Goal: Task Accomplishment & Management: Manage account settings

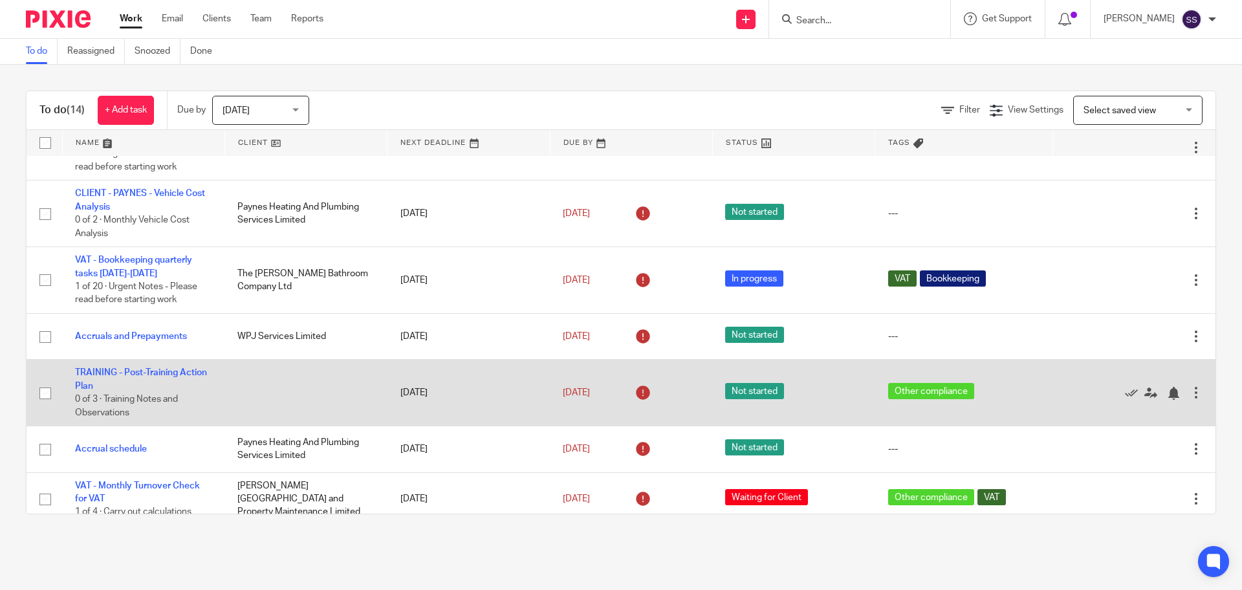
scroll to position [162, 0]
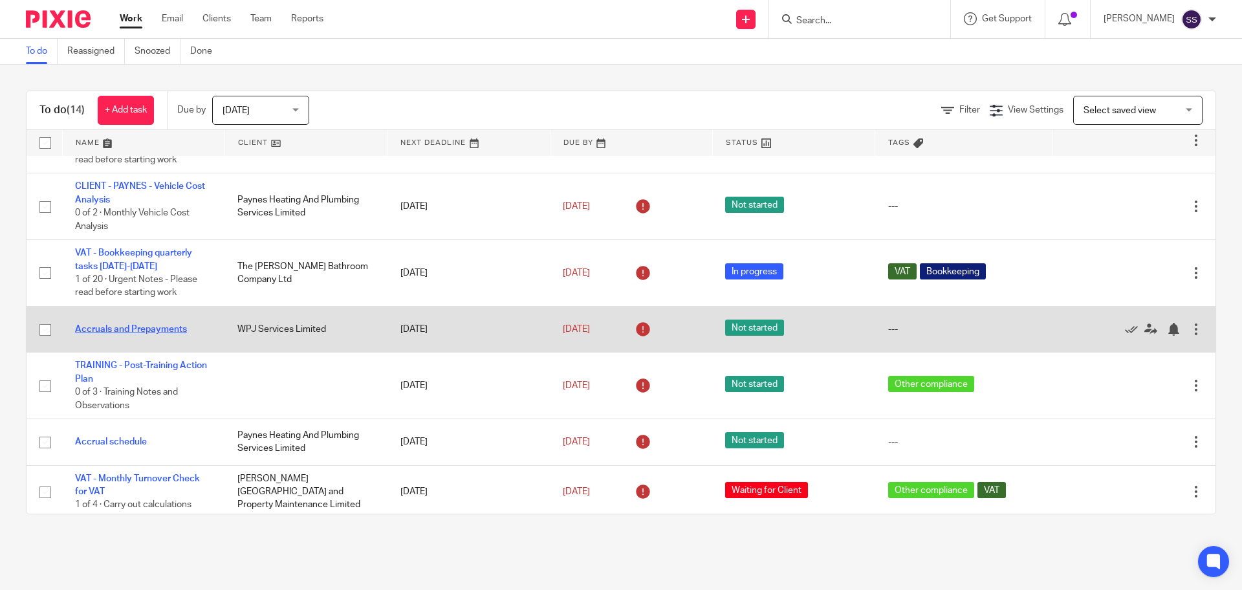
click at [149, 332] on link "Accruals and Prepayments" at bounding box center [131, 329] width 112 height 9
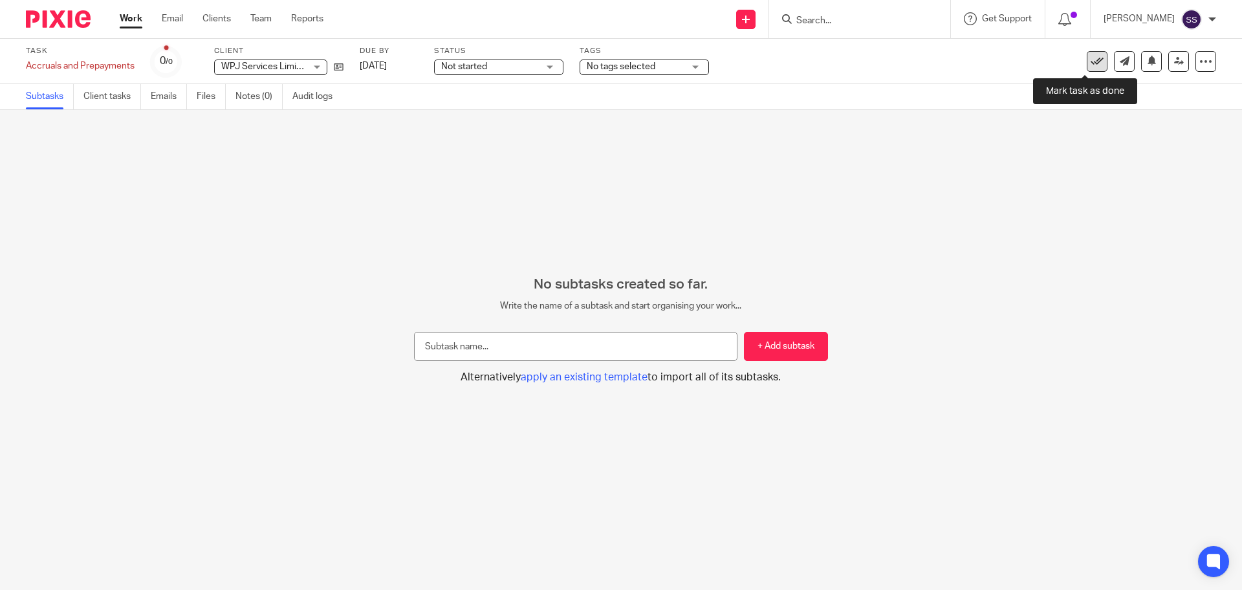
click at [1090, 63] on icon at bounding box center [1096, 61] width 13 height 13
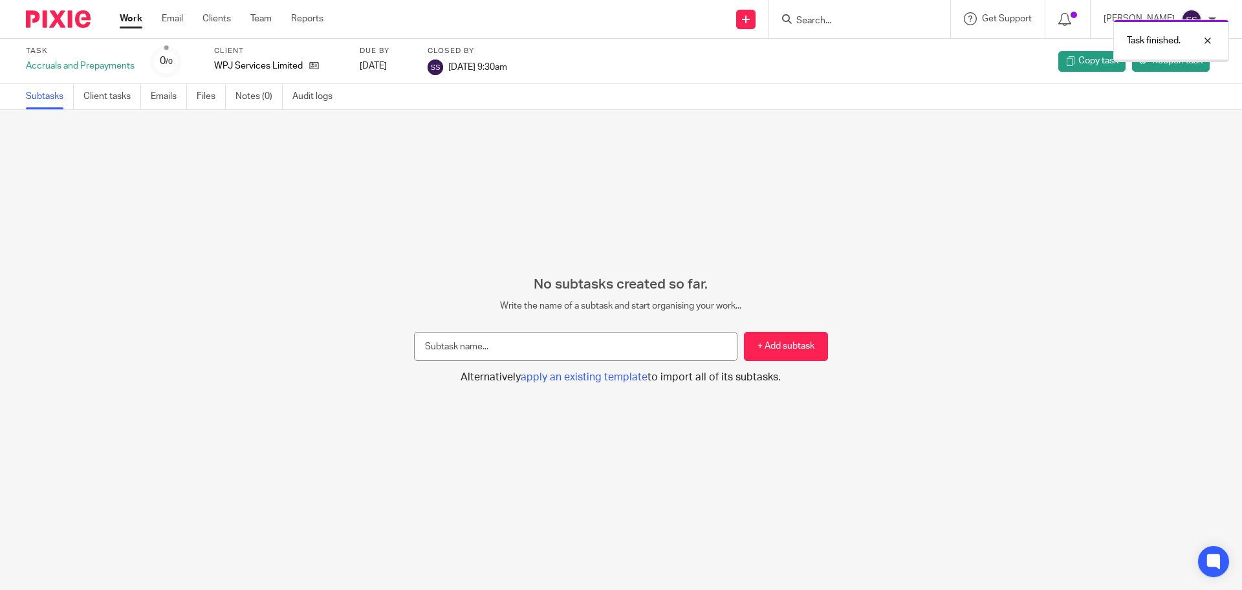
click at [142, 23] on link "Work" at bounding box center [131, 18] width 23 height 13
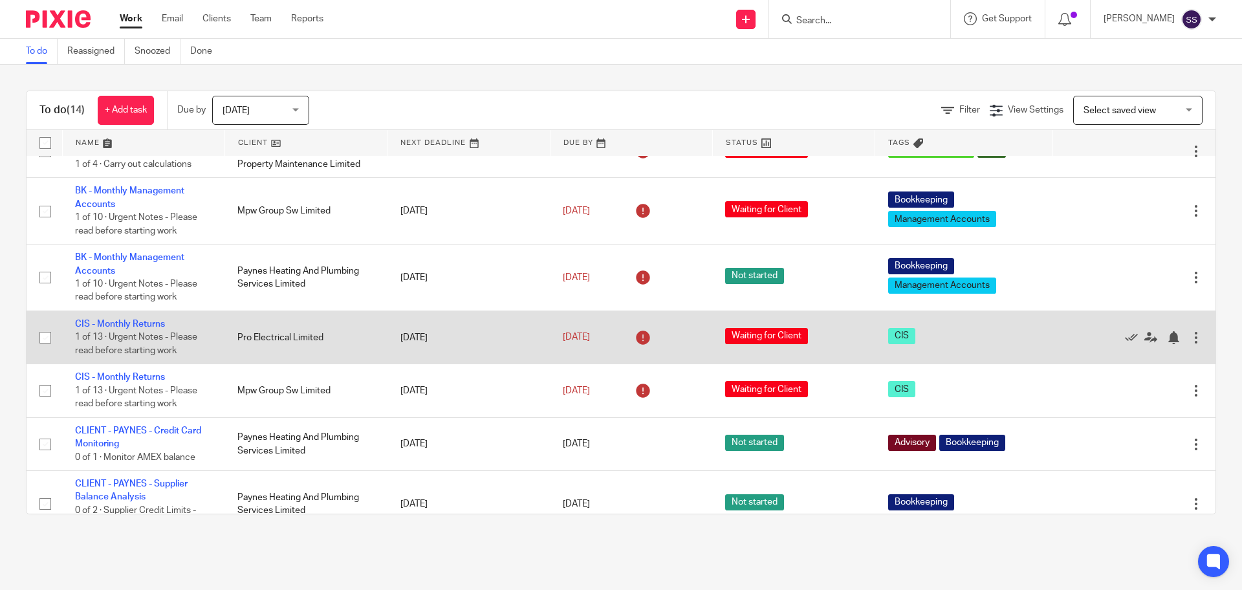
scroll to position [479, 0]
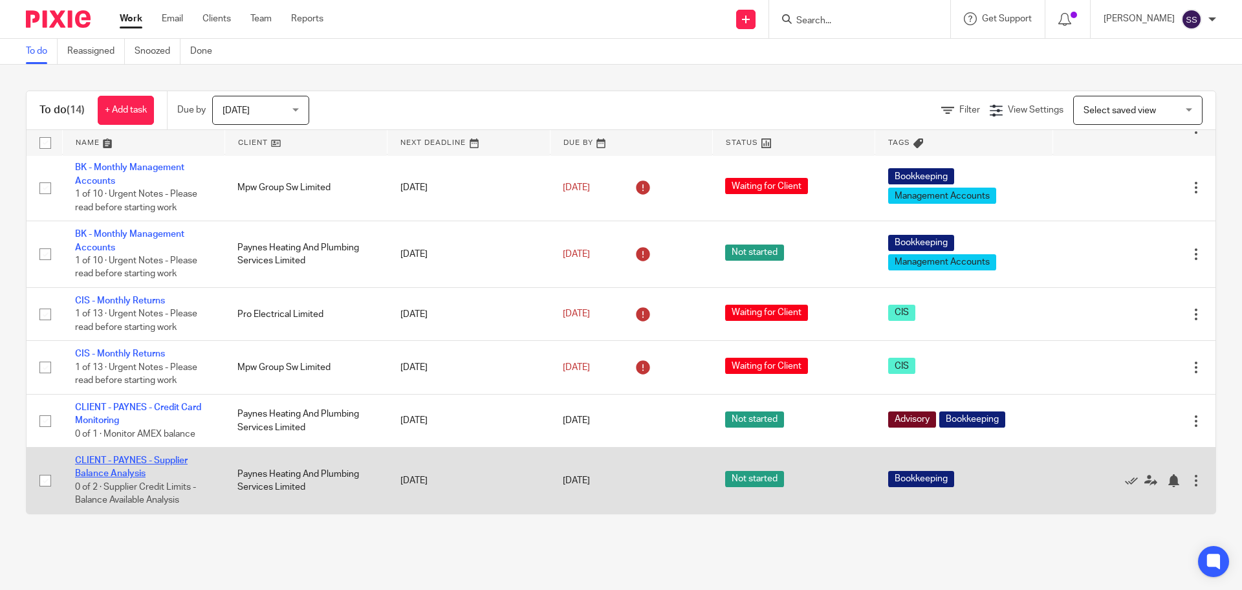
click at [99, 473] on link "CLIENT - PAYNES - Supplier Balance Analysis" at bounding box center [131, 467] width 113 height 22
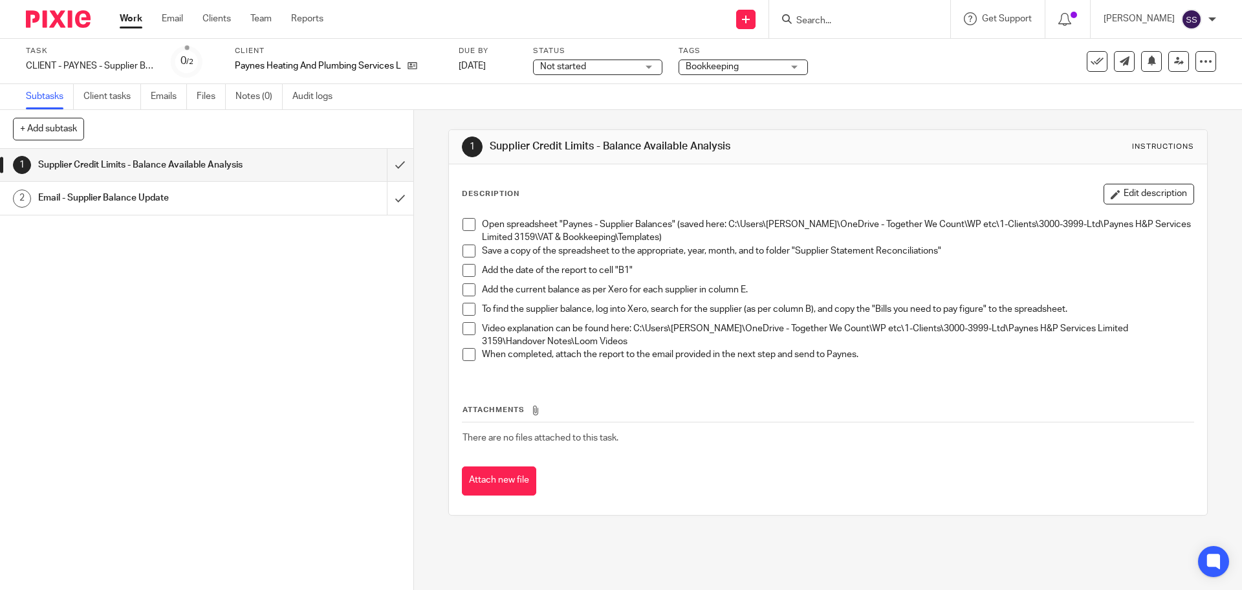
click at [467, 224] on span at bounding box center [468, 224] width 13 height 13
drag, startPoint x: 467, startPoint y: 248, endPoint x: 468, endPoint y: 256, distance: 7.9
click at [467, 250] on span at bounding box center [468, 250] width 13 height 13
drag, startPoint x: 469, startPoint y: 265, endPoint x: 470, endPoint y: 283, distance: 18.2
click at [469, 266] on span at bounding box center [468, 270] width 13 height 13
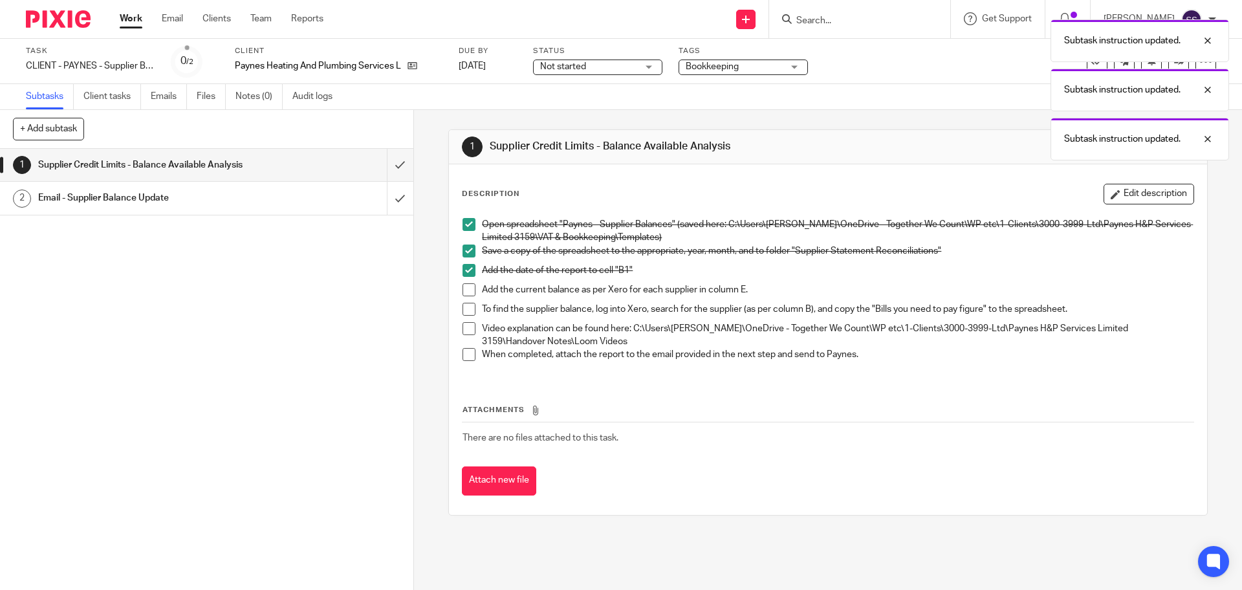
click at [470, 297] on li "Add the current balance as per Xero for each supplier in column E." at bounding box center [827, 292] width 730 height 19
click at [469, 313] on span at bounding box center [468, 309] width 13 height 13
drag, startPoint x: 465, startPoint y: 290, endPoint x: 465, endPoint y: 318, distance: 27.2
click at [465, 291] on span at bounding box center [468, 289] width 13 height 13
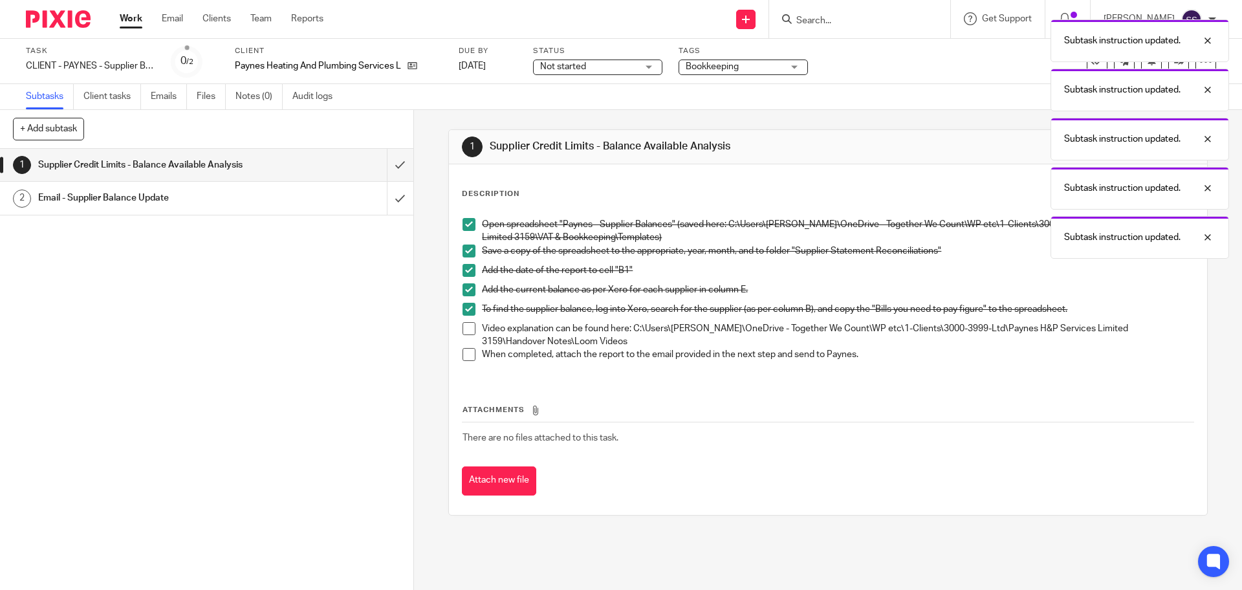
drag, startPoint x: 466, startPoint y: 330, endPoint x: 468, endPoint y: 337, distance: 6.8
click at [466, 330] on span at bounding box center [468, 328] width 13 height 13
click at [195, 201] on h1 "Email - Supplier Balance Update" at bounding box center [150, 197] width 224 height 19
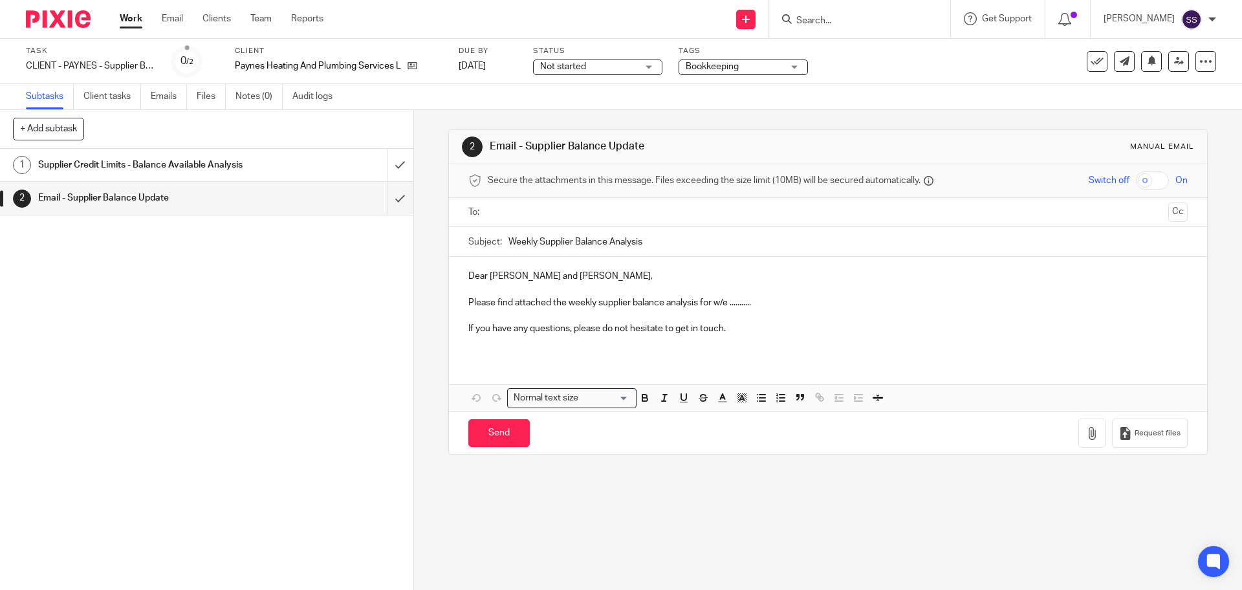
drag, startPoint x: 1197, startPoint y: 59, endPoint x: 1187, endPoint y: 76, distance: 20.0
click at [1199, 59] on icon at bounding box center [1205, 61] width 13 height 13
click at [494, 68] on link "16 Sep 2025" at bounding box center [487, 66] width 58 height 14
click at [128, 21] on link "Work" at bounding box center [131, 18] width 23 height 13
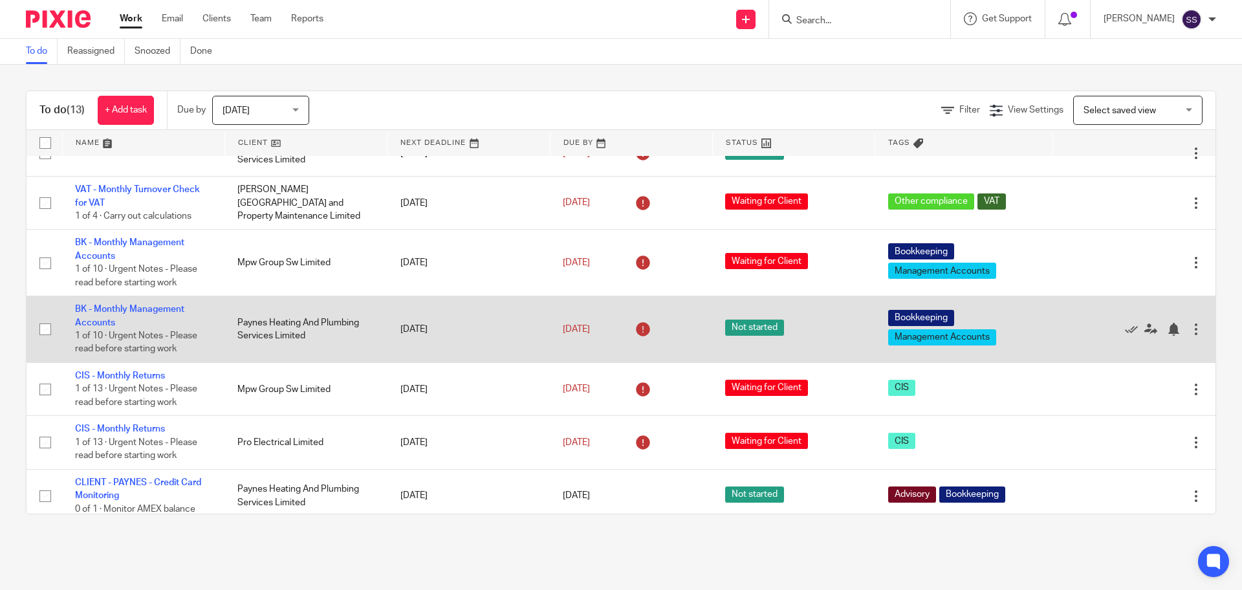
scroll to position [413, 0]
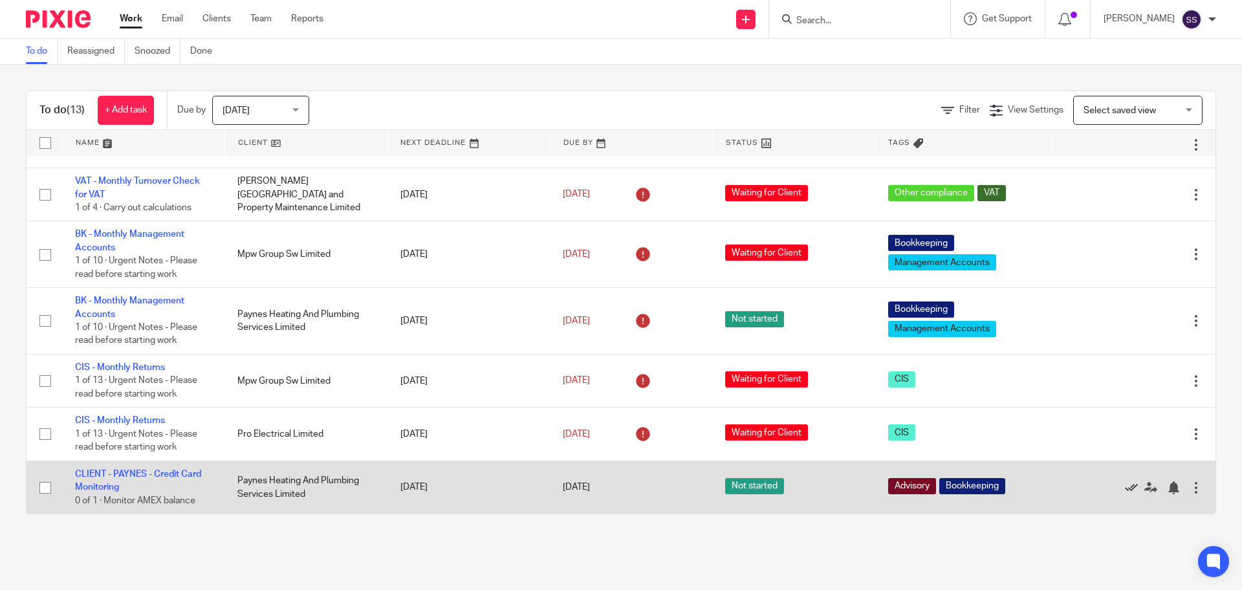
click at [1125, 484] on icon at bounding box center [1131, 487] width 13 height 13
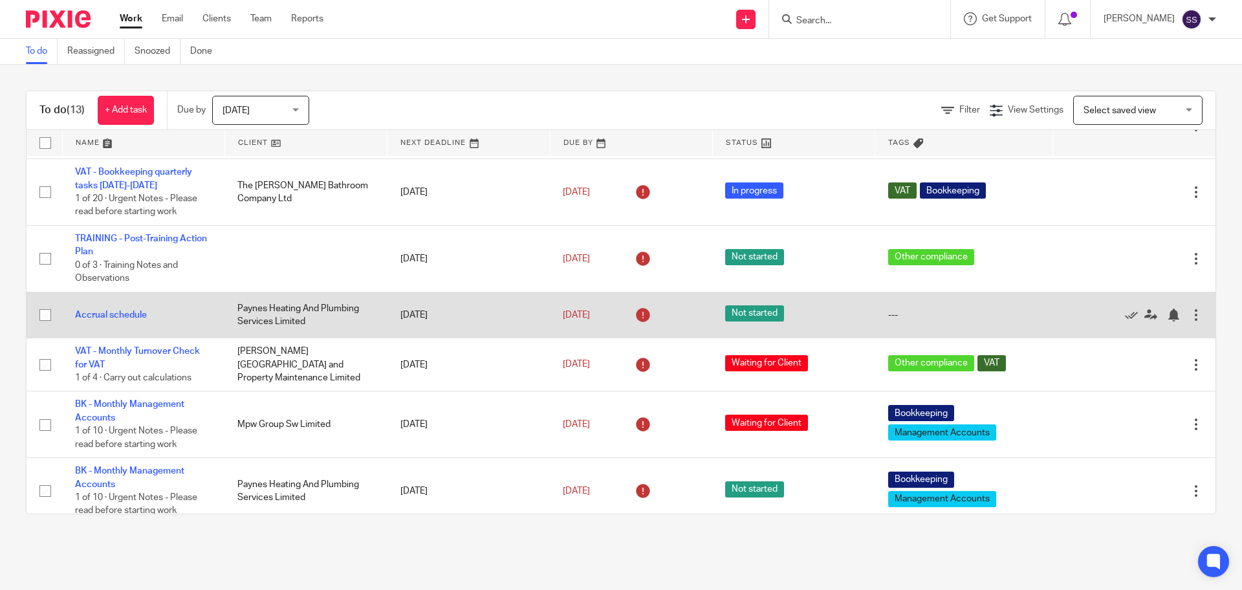
scroll to position [360, 0]
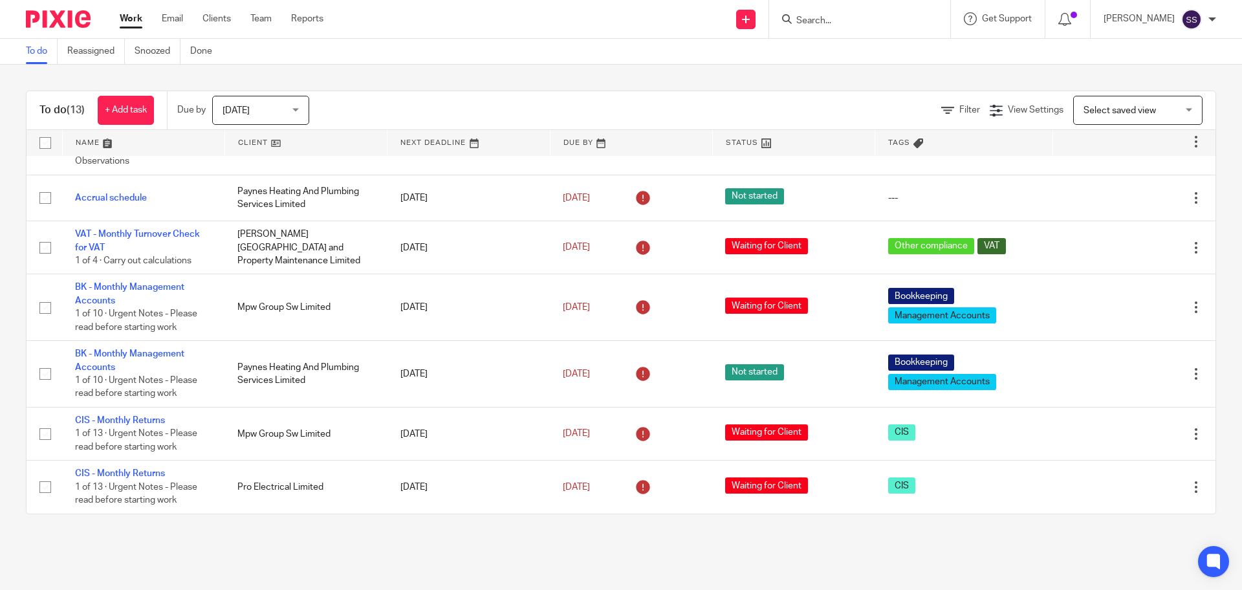
click at [410, 78] on div "To do (13) + Add task Due by Today Today Today Tomorrow This week Next week Thi…" at bounding box center [621, 302] width 1242 height 475
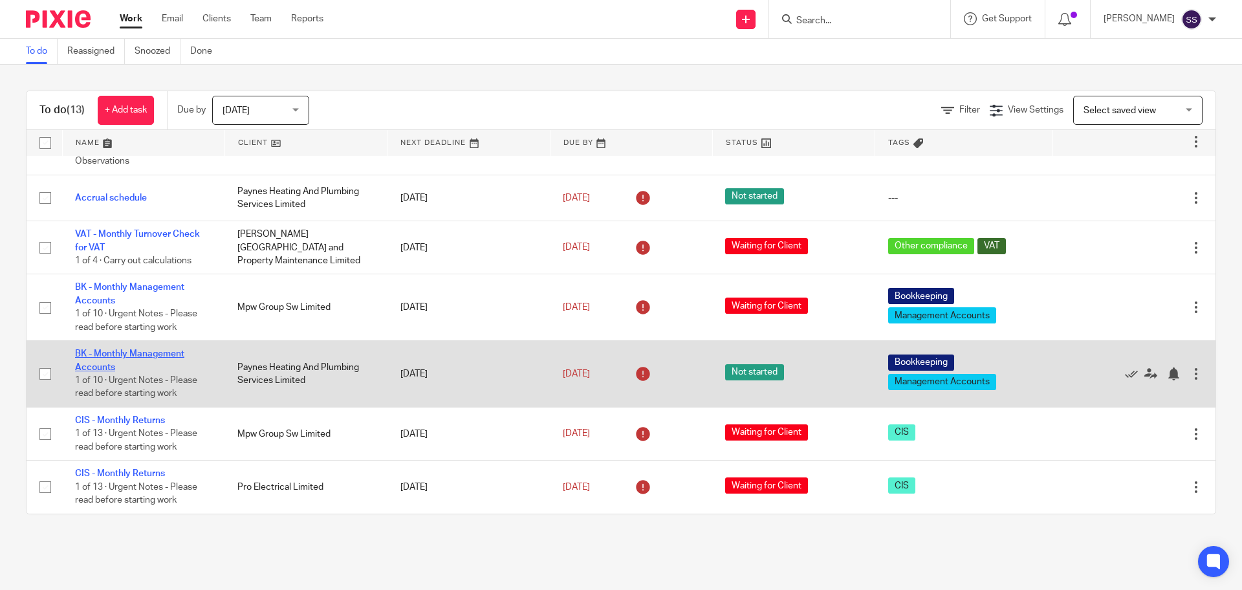
click at [133, 352] on link "BK - Monthly Management Accounts" at bounding box center [129, 360] width 109 height 22
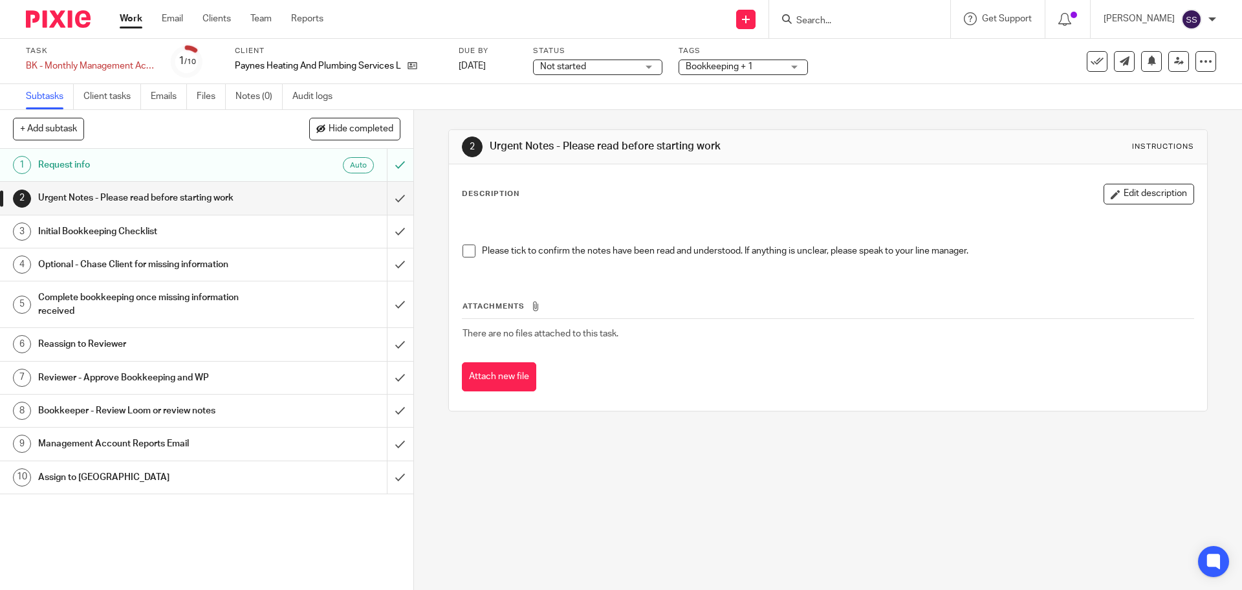
click at [574, 72] on span "Not started" at bounding box center [588, 67] width 97 height 14
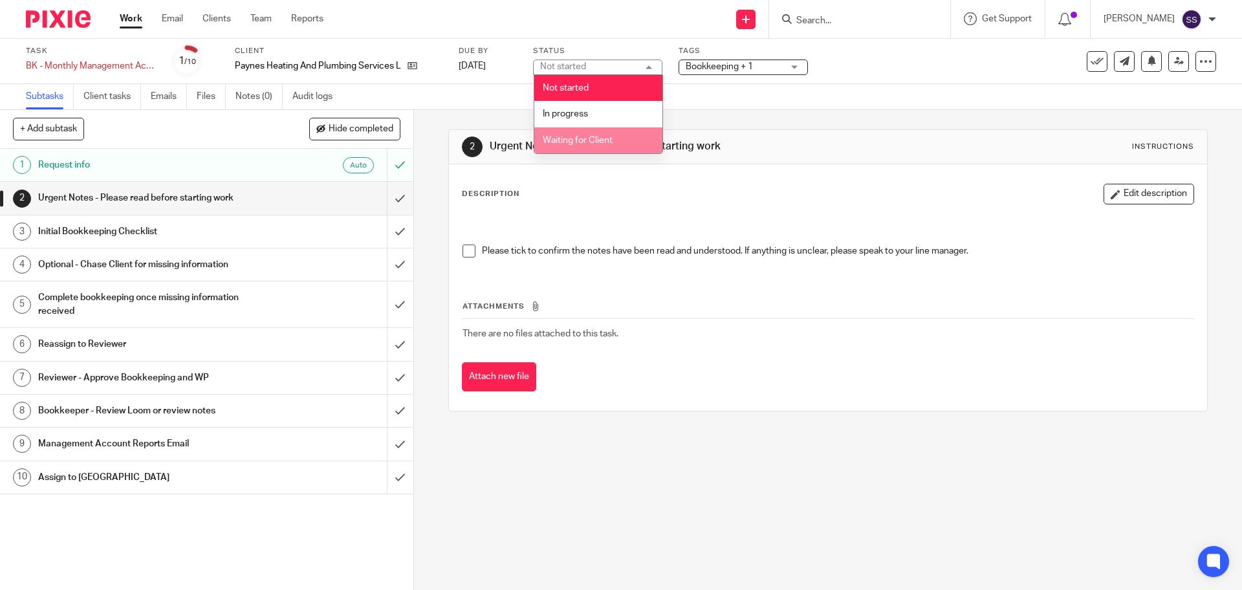
click at [572, 134] on li "Waiting for Client" at bounding box center [598, 140] width 128 height 27
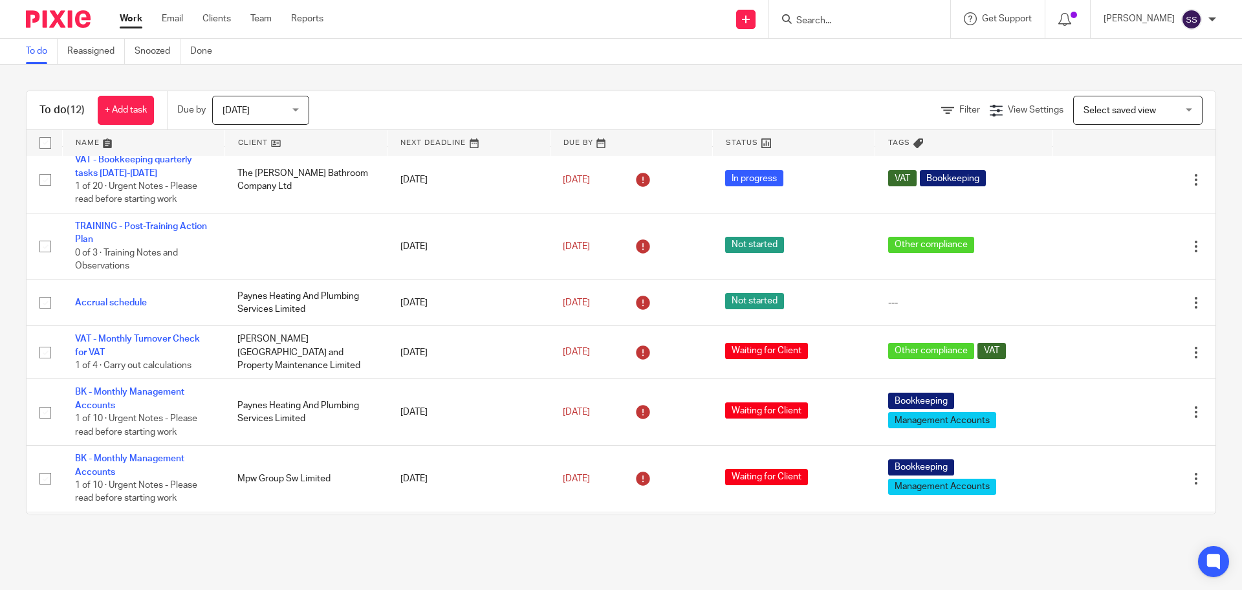
scroll to position [360, 0]
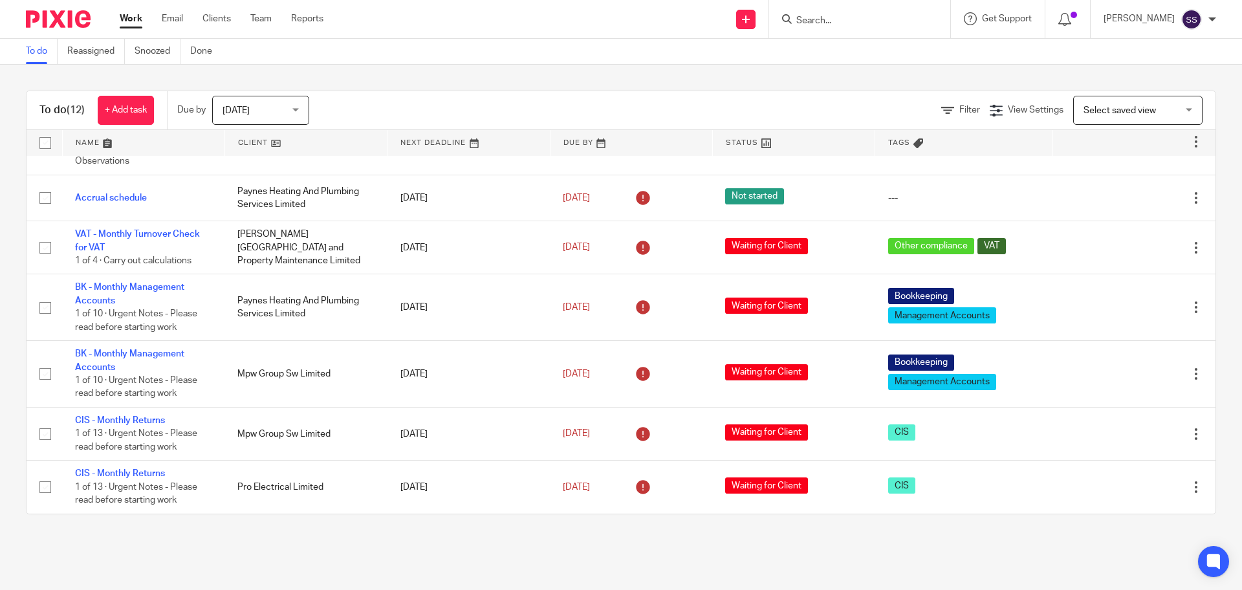
click at [482, 534] on div "To do (12) + Add task Due by Today Today Today Tomorrow This week Next week Thi…" at bounding box center [621, 302] width 1242 height 475
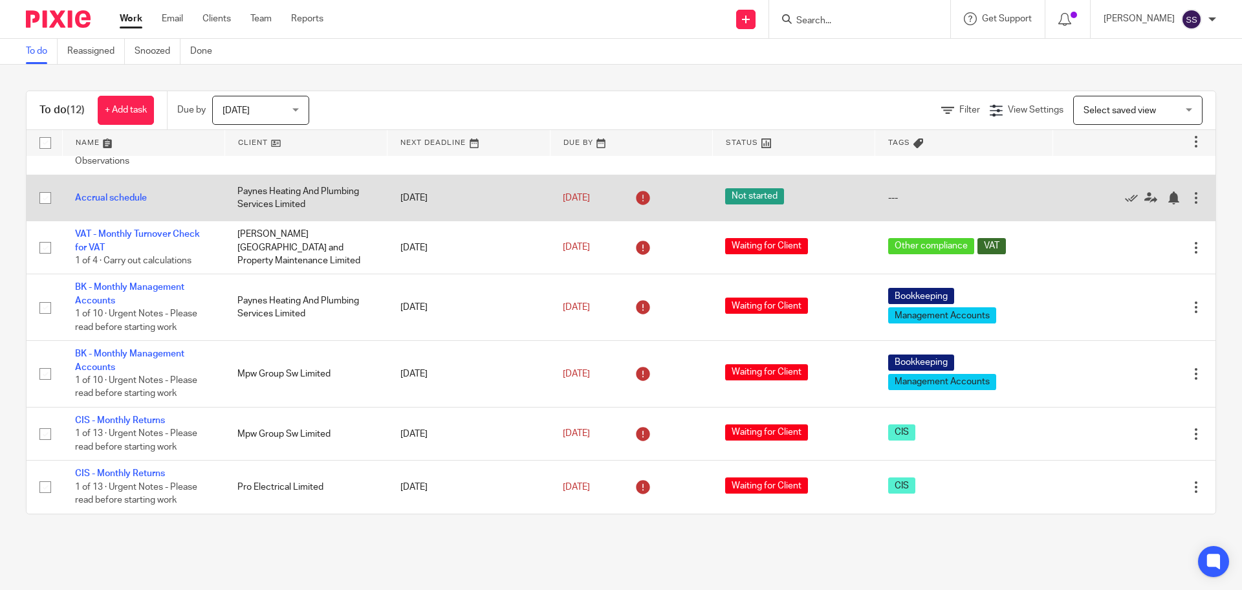
drag, startPoint x: 307, startPoint y: 206, endPoint x: 289, endPoint y: 204, distance: 17.7
click at [289, 204] on td "Paynes Heating And Plumbing Services Limited" at bounding box center [305, 198] width 162 height 46
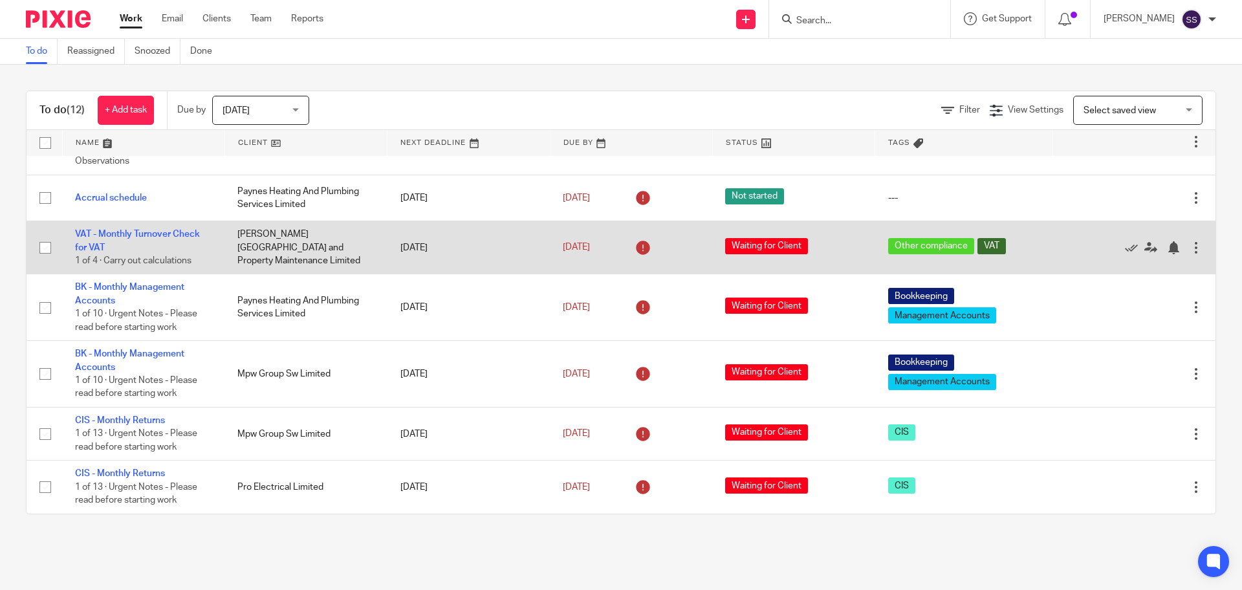
drag, startPoint x: 321, startPoint y: 253, endPoint x: 235, endPoint y: 243, distance: 87.3
click at [235, 243] on td "Rita's Building and Property Maintenance Limited" at bounding box center [305, 247] width 162 height 53
click at [151, 235] on link "VAT - Monthly Turnover Check for VAT" at bounding box center [137, 241] width 125 height 22
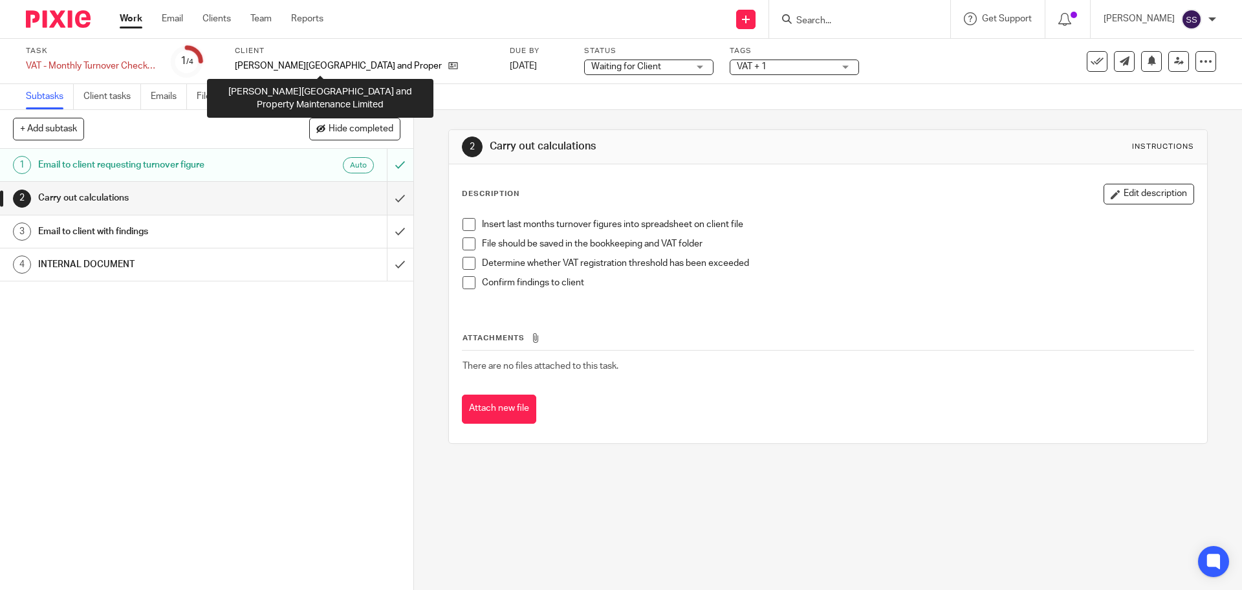
click at [278, 64] on p "[PERSON_NAME][GEOGRAPHIC_DATA] and Property Maintenance Limited" at bounding box center [338, 65] width 207 height 13
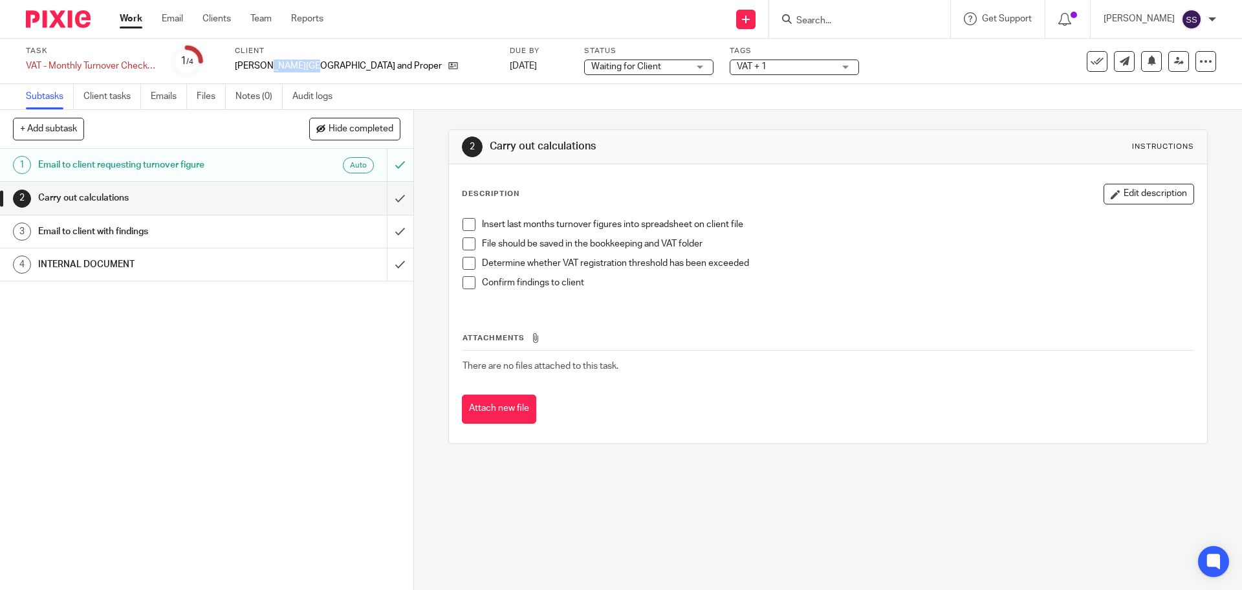
click at [278, 64] on p "[PERSON_NAME][GEOGRAPHIC_DATA] and Property Maintenance Limited" at bounding box center [338, 65] width 207 height 13
copy div "[PERSON_NAME][GEOGRAPHIC_DATA] and Property Maintenance Limited"
